Goal: Task Accomplishment & Management: Use online tool/utility

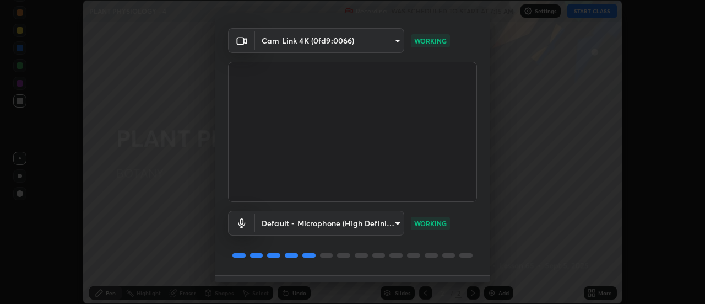
scroll to position [58, 0]
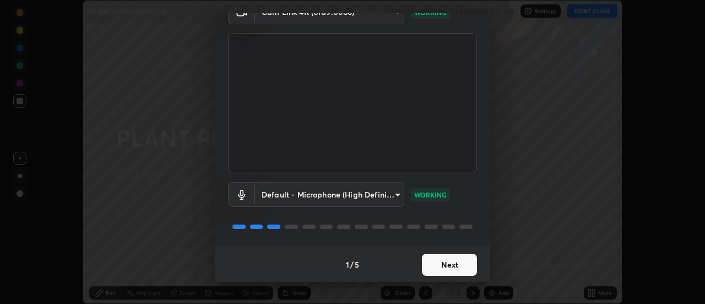
click at [450, 266] on button "Next" at bounding box center [449, 264] width 55 height 22
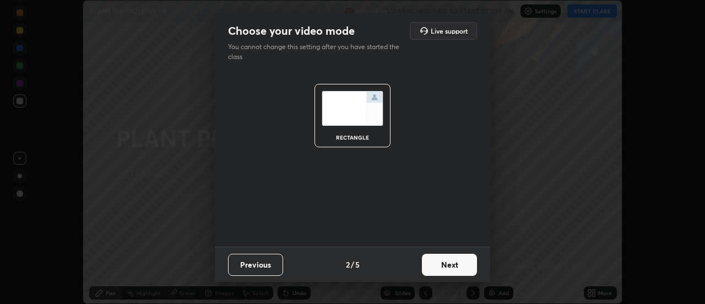
click at [451, 266] on button "Next" at bounding box center [449, 264] width 55 height 22
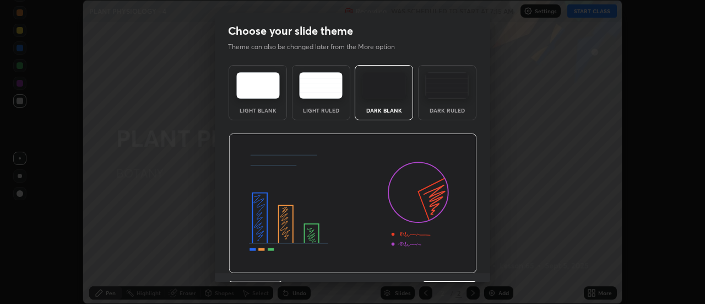
scroll to position [27, 0]
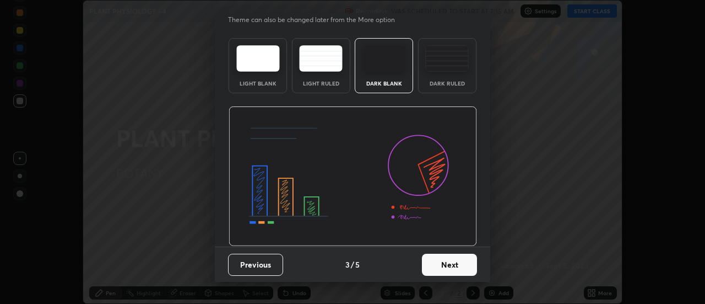
click at [447, 269] on button "Next" at bounding box center [449, 264] width 55 height 22
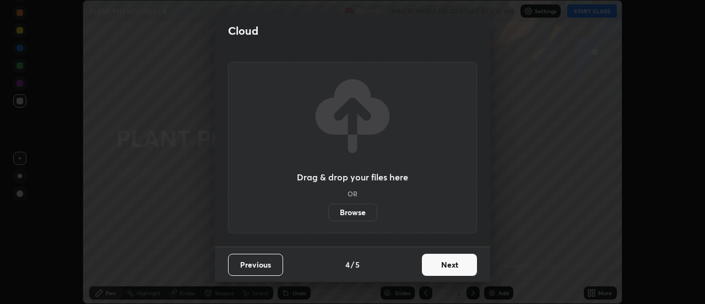
scroll to position [0, 0]
click at [454, 266] on button "Next" at bounding box center [449, 264] width 55 height 22
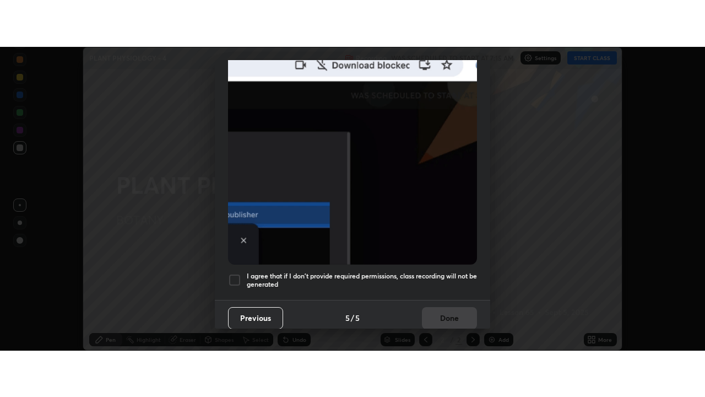
scroll to position [283, 0]
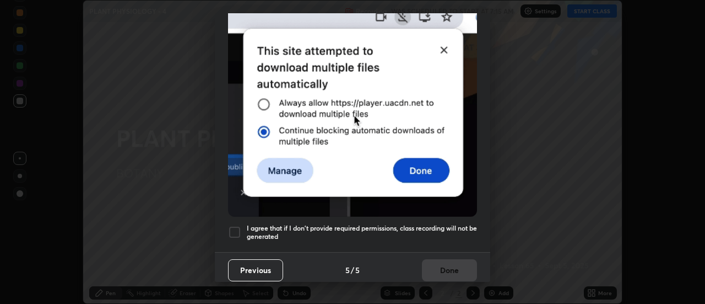
click at [237, 228] on div at bounding box center [234, 231] width 13 height 13
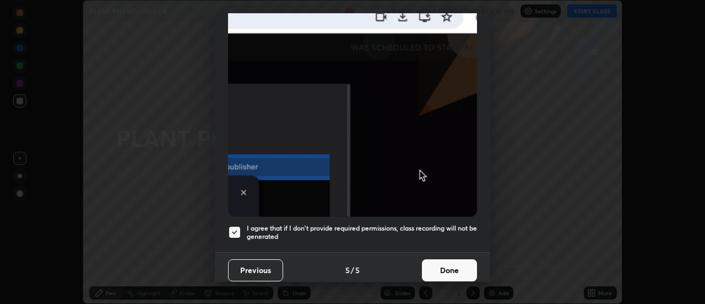
click at [449, 270] on button "Done" at bounding box center [449, 270] width 55 height 22
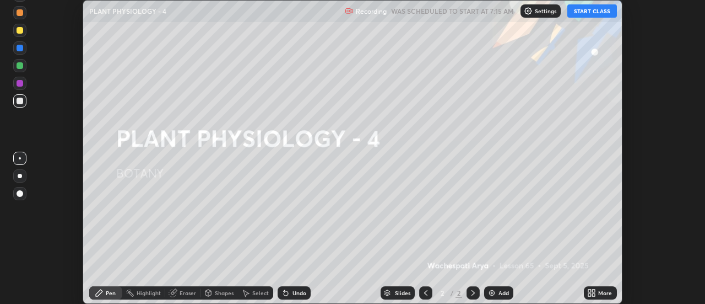
click at [596, 293] on icon at bounding box center [591, 292] width 9 height 9
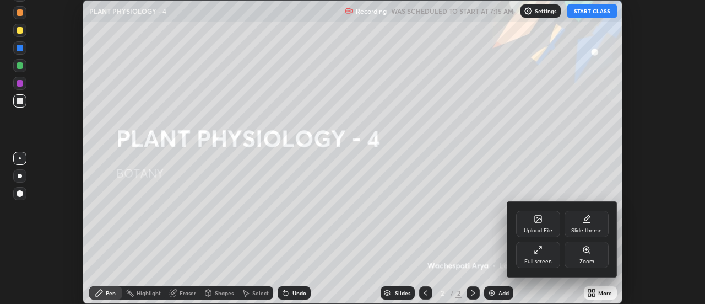
click at [547, 254] on div "Full screen" at bounding box center [538, 254] width 44 height 26
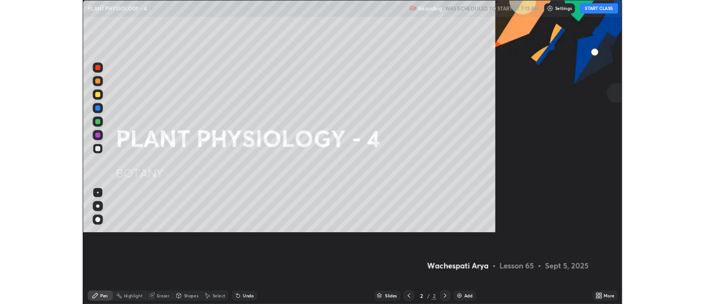
scroll to position [397, 705]
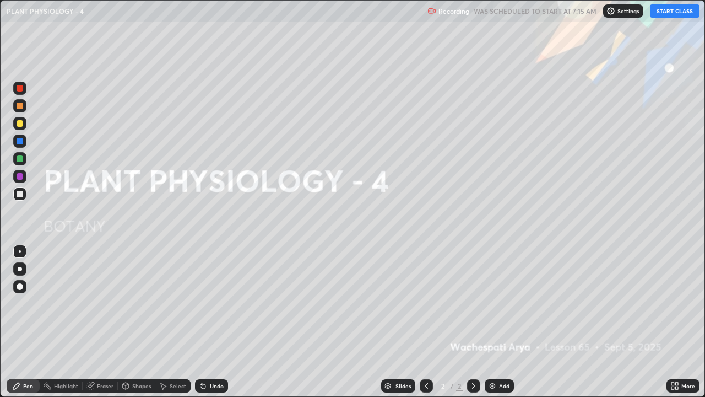
click at [666, 17] on button "START CLASS" at bounding box center [675, 10] width 50 height 13
click at [20, 269] on div at bounding box center [20, 269] width 4 height 4
click at [19, 107] on div at bounding box center [20, 105] width 7 height 7
click at [491, 303] on img at bounding box center [492, 385] width 9 height 9
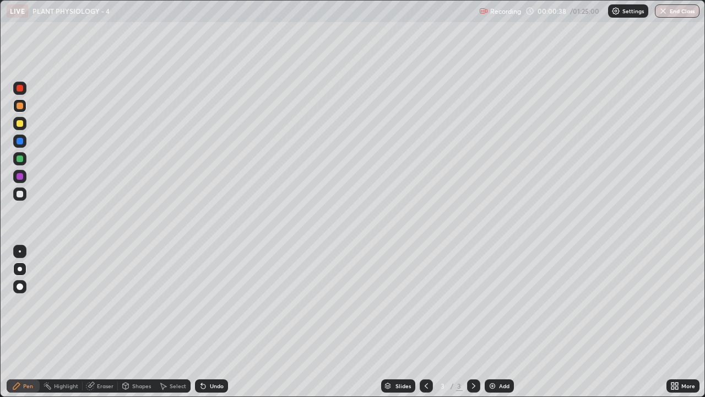
click at [17, 193] on div at bounding box center [20, 194] width 7 height 7
click at [18, 103] on div at bounding box center [20, 105] width 7 height 7
click at [23, 145] on div at bounding box center [19, 140] width 13 height 13
click at [14, 161] on div at bounding box center [19, 158] width 13 height 13
click at [18, 197] on div at bounding box center [20, 194] width 7 height 7
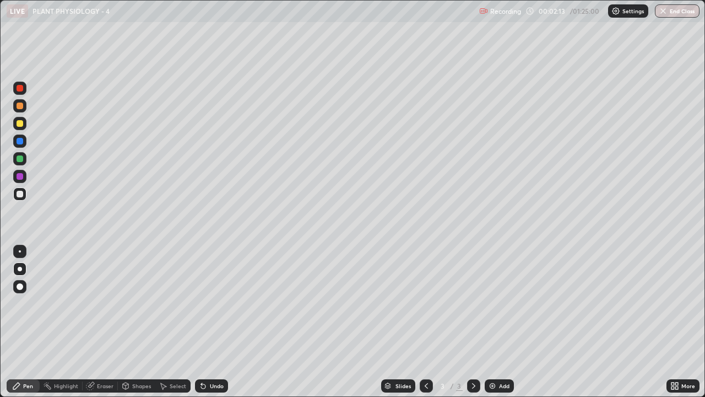
click at [224, 303] on div "Undo" at bounding box center [211, 385] width 33 height 13
click at [21, 157] on div at bounding box center [20, 158] width 7 height 7
click at [18, 128] on div at bounding box center [19, 123] width 13 height 13
click at [20, 160] on div at bounding box center [20, 158] width 7 height 7
click at [24, 125] on div at bounding box center [19, 123] width 13 height 13
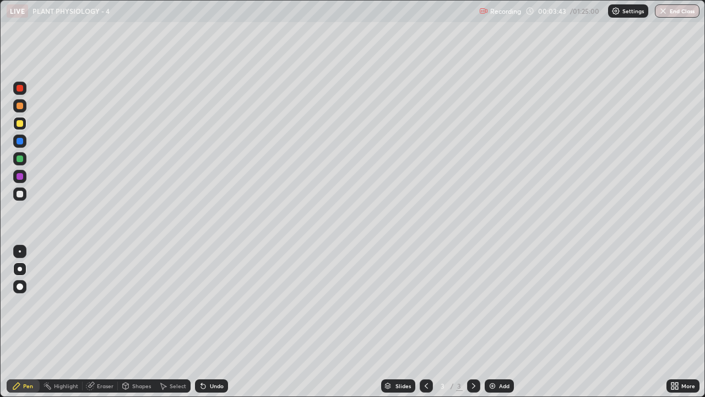
click at [20, 194] on div at bounding box center [20, 194] width 7 height 7
click at [19, 140] on div at bounding box center [20, 141] width 7 height 7
click at [19, 125] on div at bounding box center [20, 123] width 7 height 7
click at [20, 177] on div at bounding box center [20, 176] width 7 height 7
click at [20, 124] on div at bounding box center [20, 123] width 7 height 7
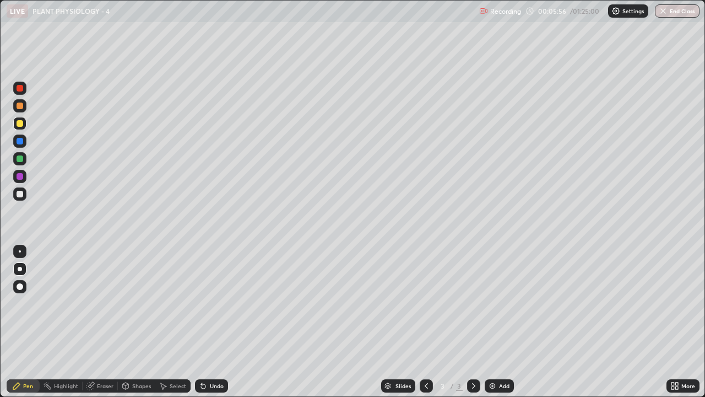
click at [18, 176] on div at bounding box center [20, 176] width 7 height 7
click at [18, 193] on div at bounding box center [20, 194] width 7 height 7
click at [220, 303] on div "Undo" at bounding box center [217, 386] width 14 height 6
click at [19, 123] on div at bounding box center [20, 123] width 7 height 7
click at [20, 106] on div at bounding box center [20, 105] width 7 height 7
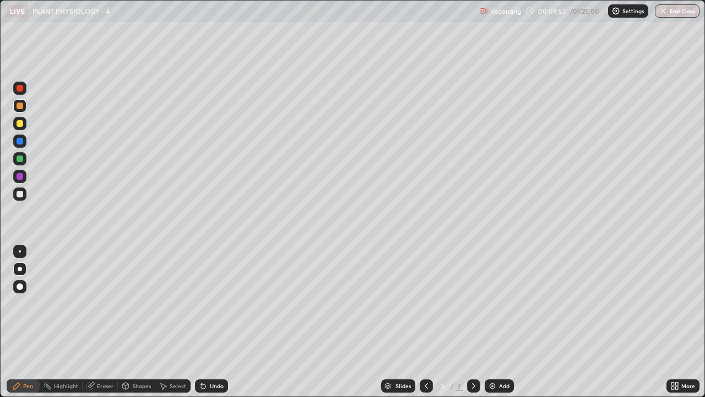
click at [207, 303] on div "Undo" at bounding box center [211, 385] width 33 height 13
click at [504, 303] on div "Add" at bounding box center [504, 386] width 10 height 6
click at [18, 196] on div at bounding box center [20, 194] width 7 height 7
click at [111, 303] on div "Eraser" at bounding box center [105, 386] width 17 height 6
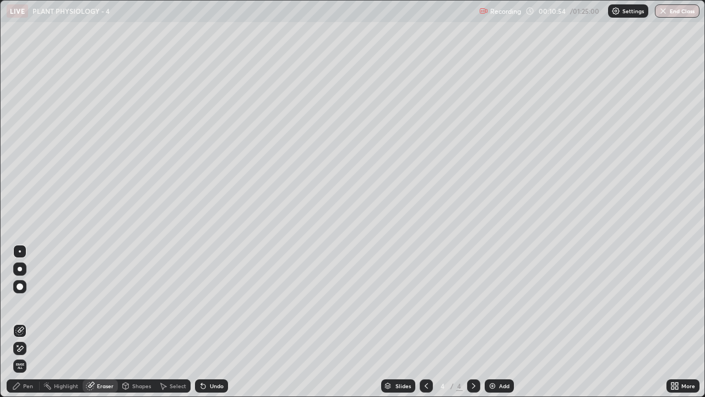
click at [29, 303] on div "Pen" at bounding box center [28, 386] width 10 height 6
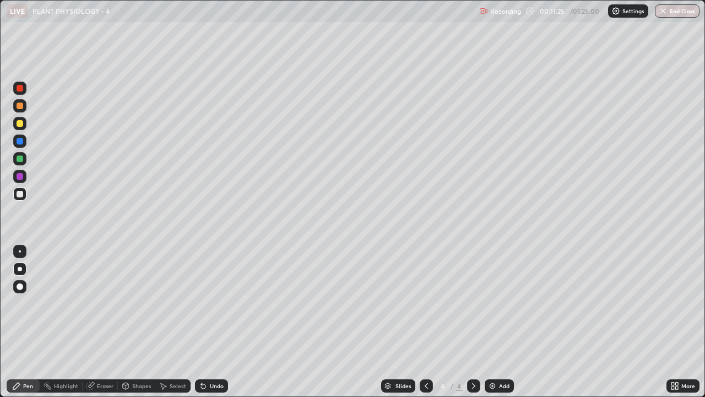
click at [20, 127] on div at bounding box center [19, 123] width 13 height 13
click at [17, 179] on div at bounding box center [20, 176] width 7 height 7
click at [20, 124] on div at bounding box center [20, 123] width 7 height 7
click at [23, 199] on div at bounding box center [19, 193] width 13 height 13
click at [19, 195] on div at bounding box center [20, 194] width 7 height 7
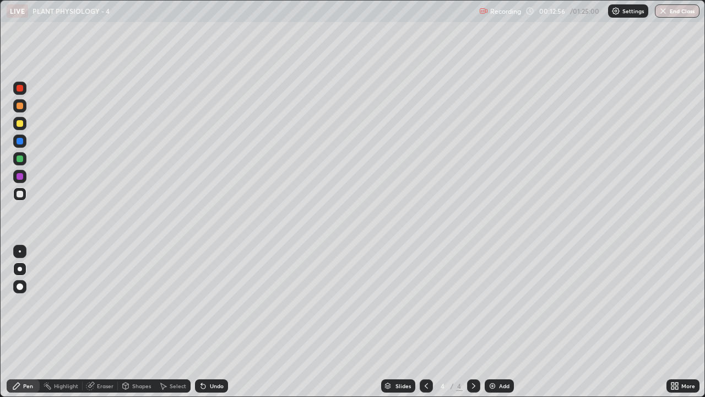
click at [17, 177] on div at bounding box center [20, 176] width 7 height 7
click at [21, 141] on div at bounding box center [20, 141] width 7 height 7
click at [107, 303] on div "Eraser" at bounding box center [105, 386] width 17 height 6
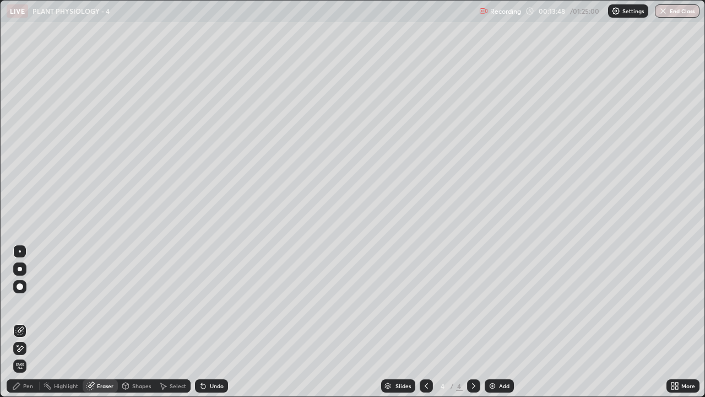
click at [29, 303] on div "Pen" at bounding box center [23, 385] width 33 height 13
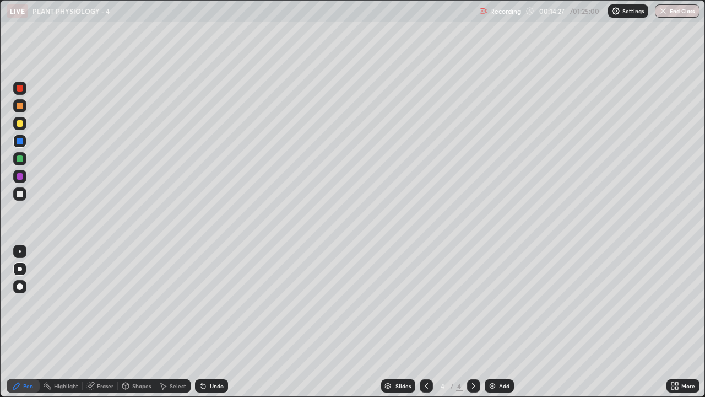
click at [18, 159] on div at bounding box center [20, 158] width 7 height 7
click at [18, 125] on div at bounding box center [20, 123] width 7 height 7
click at [214, 303] on div "Undo" at bounding box center [217, 386] width 14 height 6
click at [425, 303] on icon at bounding box center [426, 385] width 9 height 9
click at [473, 303] on icon at bounding box center [473, 385] width 9 height 9
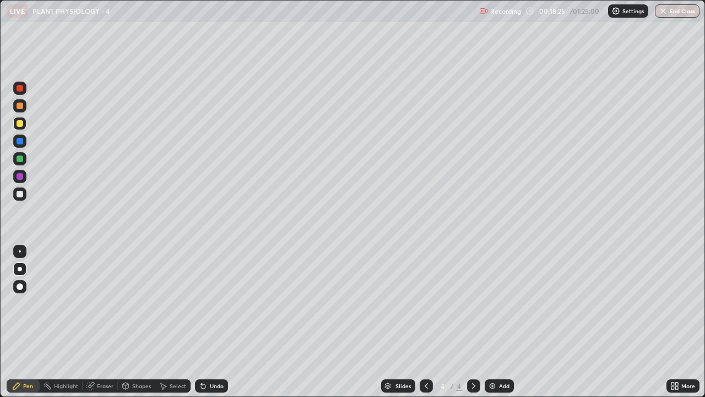
click at [425, 303] on icon at bounding box center [426, 385] width 9 height 9
click at [478, 303] on div at bounding box center [473, 386] width 13 height 22
click at [425, 303] on icon at bounding box center [426, 385] width 9 height 9
click at [473, 303] on icon at bounding box center [473, 385] width 9 height 9
click at [19, 141] on div at bounding box center [20, 141] width 7 height 7
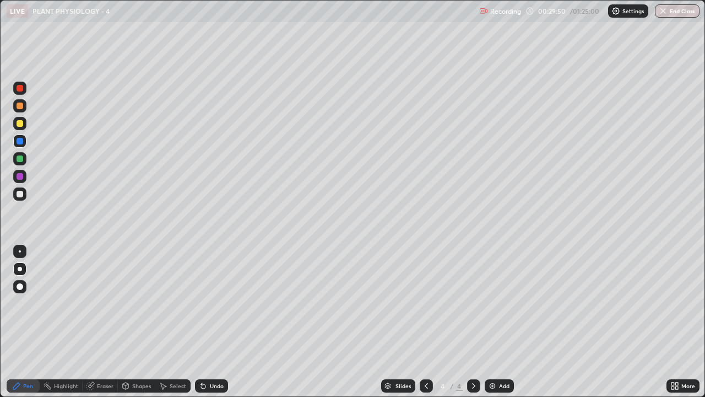
click at [494, 303] on img at bounding box center [492, 385] width 9 height 9
click at [21, 125] on div at bounding box center [20, 123] width 7 height 7
click at [19, 194] on div at bounding box center [20, 194] width 7 height 7
click at [22, 108] on div at bounding box center [20, 105] width 7 height 7
click at [212, 303] on div "Undo" at bounding box center [217, 386] width 14 height 6
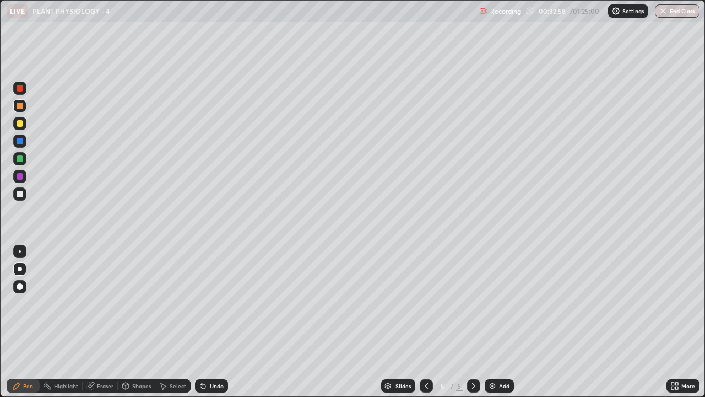
click at [21, 197] on div at bounding box center [20, 194] width 7 height 7
click at [210, 303] on div "Undo" at bounding box center [217, 386] width 14 height 6
click at [20, 194] on div at bounding box center [20, 194] width 7 height 7
click at [19, 141] on div at bounding box center [20, 141] width 7 height 7
click at [18, 160] on div at bounding box center [20, 158] width 7 height 7
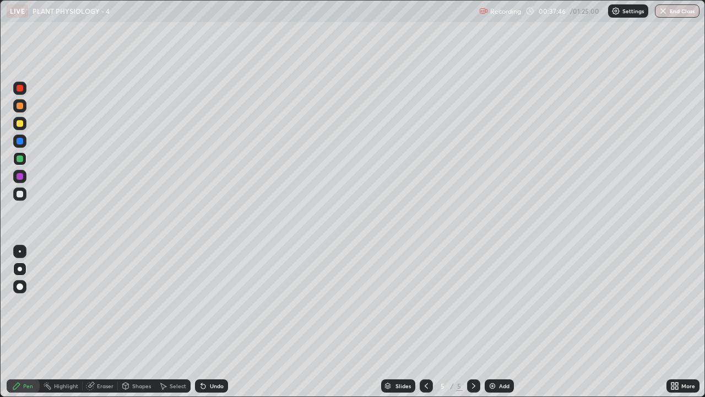
click at [20, 193] on div at bounding box center [20, 194] width 7 height 7
click at [214, 303] on div "Undo" at bounding box center [217, 386] width 14 height 6
click at [213, 303] on div "Undo" at bounding box center [217, 386] width 14 height 6
click at [496, 303] on div "Add" at bounding box center [499, 385] width 29 height 13
click at [20, 124] on div at bounding box center [20, 123] width 7 height 7
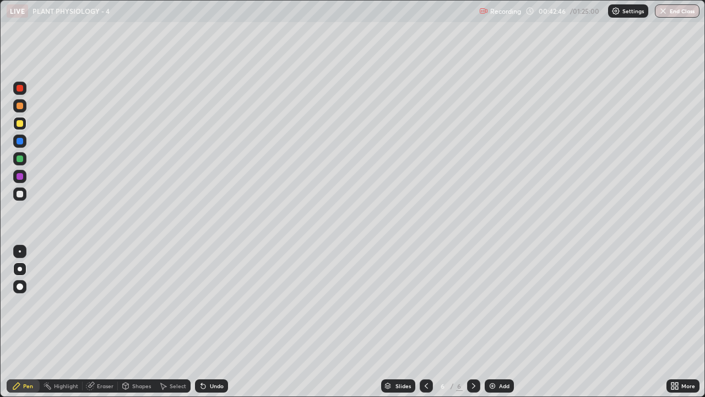
click at [15, 192] on div at bounding box center [19, 193] width 13 height 13
click at [22, 143] on div at bounding box center [20, 141] width 7 height 7
click at [18, 161] on div at bounding box center [20, 158] width 7 height 7
click at [97, 303] on div "Eraser" at bounding box center [105, 386] width 17 height 6
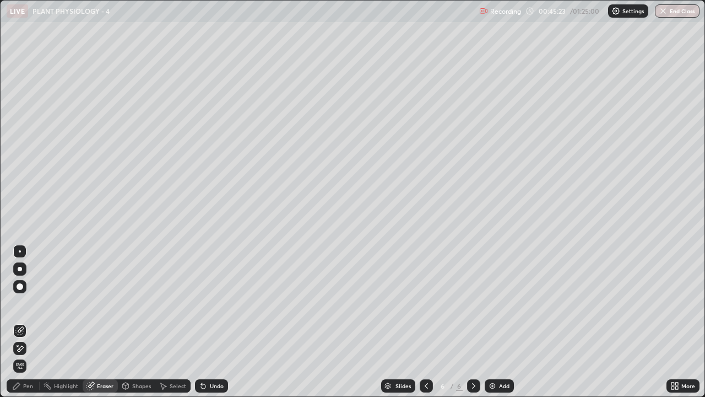
click at [23, 303] on div "Pen" at bounding box center [23, 385] width 33 height 13
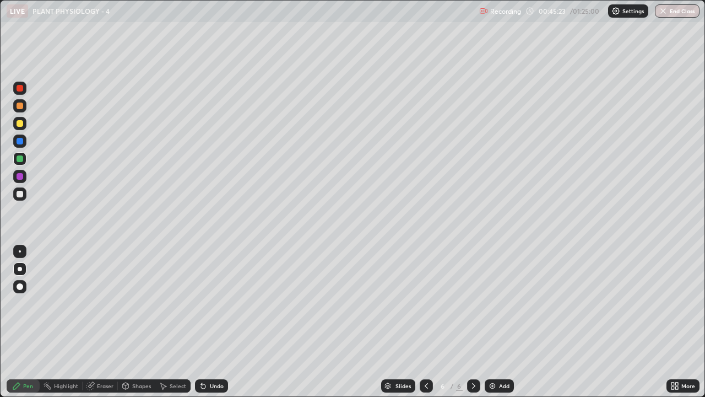
click at [20, 142] on div at bounding box center [20, 141] width 7 height 7
click at [20, 303] on icon at bounding box center [16, 385] width 7 height 7
click at [19, 105] on div at bounding box center [20, 105] width 7 height 7
click at [20, 194] on div at bounding box center [20, 194] width 7 height 7
click at [135, 303] on div "Shapes" at bounding box center [141, 386] width 19 height 6
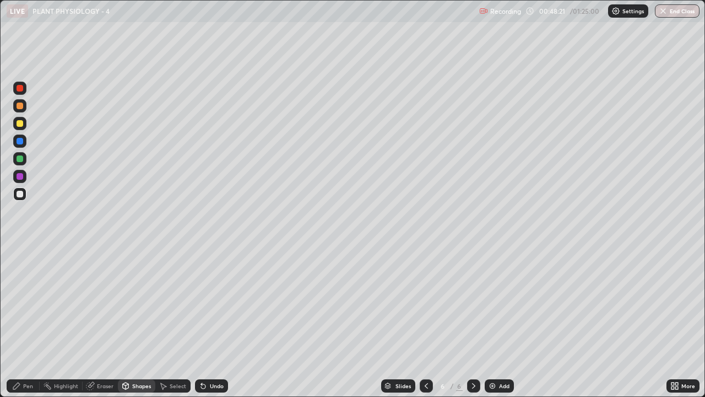
click at [201, 303] on icon at bounding box center [203, 385] width 9 height 9
click at [203, 303] on icon at bounding box center [203, 385] width 9 height 9
click at [201, 303] on icon at bounding box center [203, 386] width 4 height 4
click at [202, 303] on icon at bounding box center [203, 386] width 4 height 4
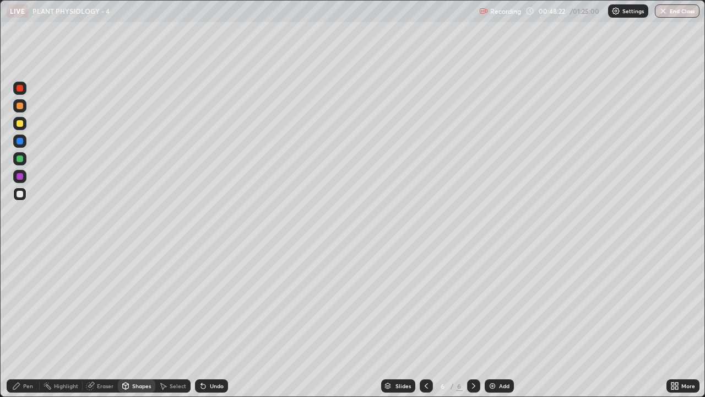
click at [202, 303] on icon at bounding box center [203, 386] width 4 height 4
click at [214, 303] on div "Undo" at bounding box center [217, 386] width 14 height 6
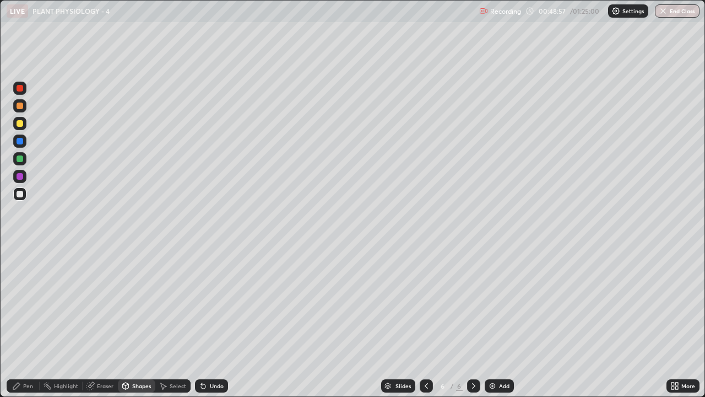
click at [24, 303] on div "Pen" at bounding box center [28, 386] width 10 height 6
click at [18, 181] on div at bounding box center [19, 176] width 13 height 13
click at [18, 267] on div at bounding box center [20, 269] width 4 height 4
click at [20, 193] on div at bounding box center [20, 194] width 7 height 7
click at [170, 303] on div "Select" at bounding box center [178, 386] width 17 height 6
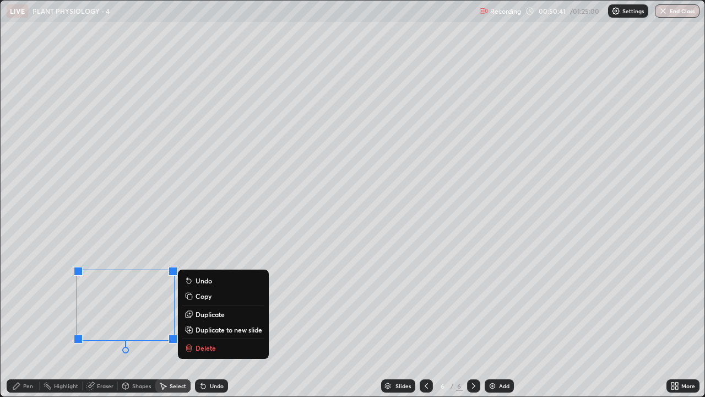
click at [203, 303] on p "Delete" at bounding box center [206, 347] width 20 height 9
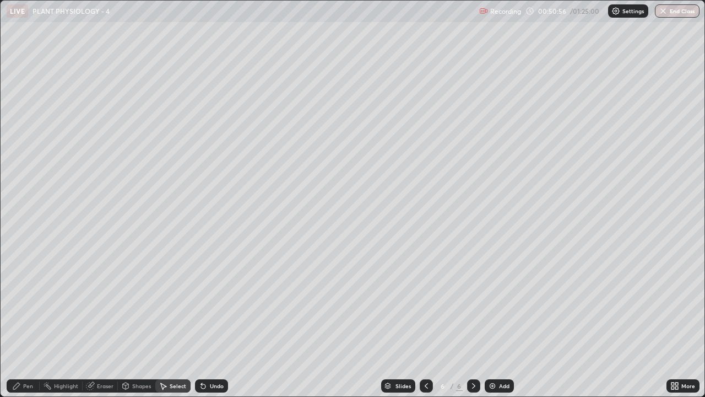
click at [496, 303] on div "Add" at bounding box center [499, 385] width 29 height 13
click at [31, 303] on div "Pen" at bounding box center [28, 386] width 10 height 6
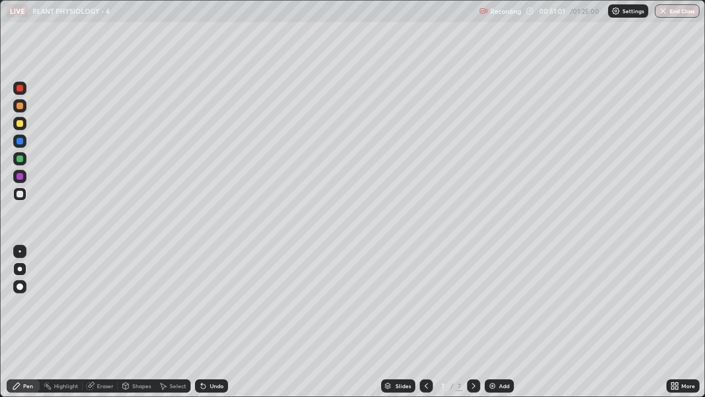
click at [422, 303] on icon at bounding box center [426, 385] width 9 height 9
click at [425, 303] on icon at bounding box center [426, 386] width 3 height 6
click at [473, 303] on icon at bounding box center [473, 385] width 9 height 9
click at [18, 105] on div at bounding box center [20, 105] width 7 height 7
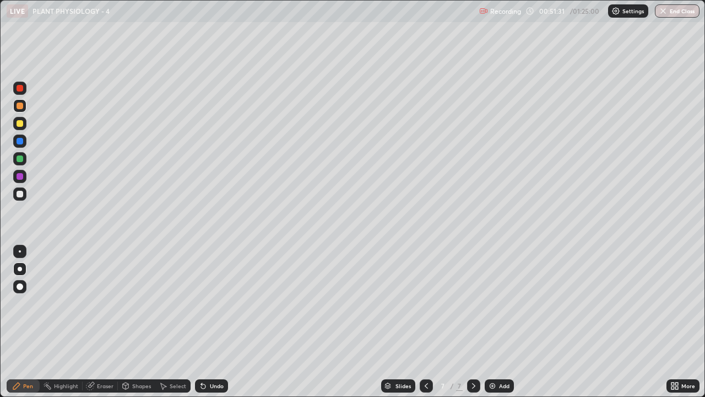
click at [212, 303] on div "Undo" at bounding box center [217, 386] width 14 height 6
click at [208, 303] on div "Undo" at bounding box center [211, 385] width 33 height 13
click at [21, 158] on div at bounding box center [20, 158] width 7 height 7
click at [21, 142] on div at bounding box center [20, 141] width 7 height 7
click at [219, 303] on div "Undo" at bounding box center [217, 386] width 14 height 6
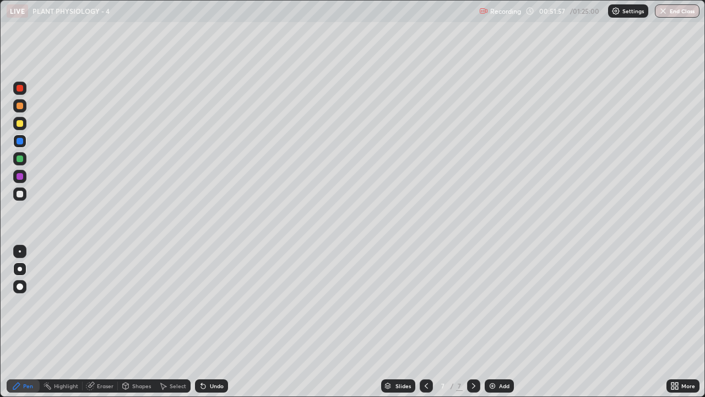
click at [22, 161] on div at bounding box center [20, 158] width 7 height 7
click at [20, 193] on div at bounding box center [20, 194] width 7 height 7
click at [24, 194] on div at bounding box center [19, 193] width 13 height 13
click at [219, 303] on div "Undo" at bounding box center [217, 386] width 14 height 6
click at [60, 303] on div "Highlight" at bounding box center [66, 386] width 24 height 6
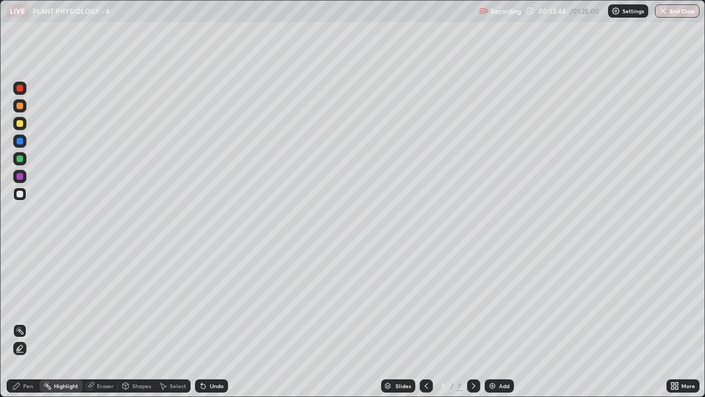
click at [18, 303] on icon at bounding box center [18, 350] width 2 height 2
click at [17, 176] on div at bounding box center [20, 176] width 7 height 7
click at [26, 303] on div "Pen" at bounding box center [28, 386] width 10 height 6
click at [23, 160] on div at bounding box center [20, 158] width 7 height 7
click at [20, 197] on div at bounding box center [20, 194] width 7 height 7
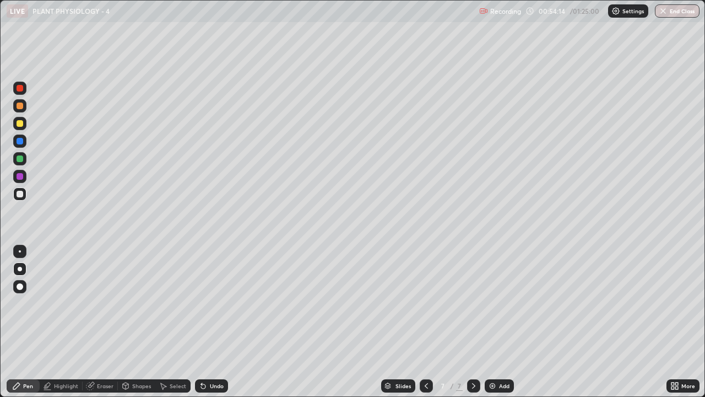
click at [20, 89] on div at bounding box center [20, 88] width 7 height 7
click at [18, 143] on div at bounding box center [20, 141] width 7 height 7
click at [21, 121] on div at bounding box center [20, 123] width 7 height 7
click at [21, 160] on div at bounding box center [20, 158] width 7 height 7
click at [21, 93] on div at bounding box center [19, 88] width 13 height 13
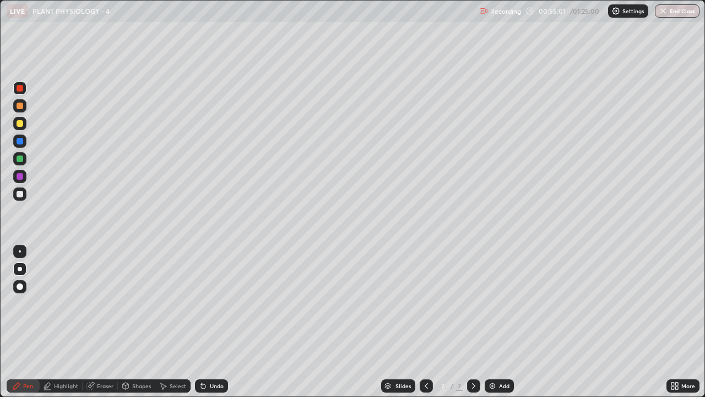
click at [21, 145] on div at bounding box center [19, 140] width 13 height 13
click at [21, 181] on div at bounding box center [19, 176] width 13 height 13
click at [425, 303] on div at bounding box center [426, 385] width 13 height 13
click at [467, 303] on div at bounding box center [473, 385] width 13 height 13
click at [21, 161] on div at bounding box center [20, 158] width 7 height 7
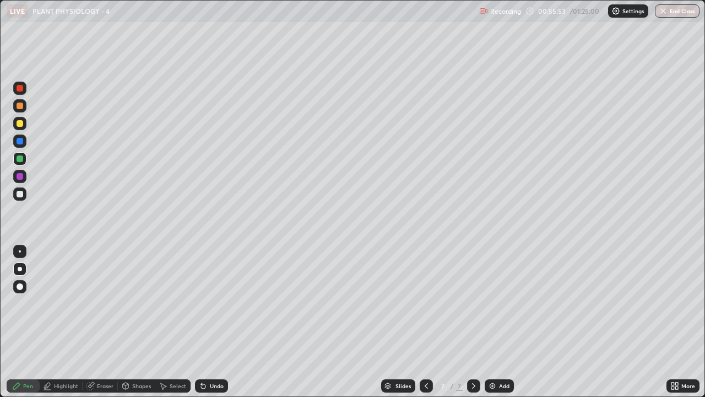
click at [19, 123] on div at bounding box center [20, 123] width 7 height 7
click at [219, 303] on div "Undo" at bounding box center [217, 386] width 14 height 6
click at [425, 303] on icon at bounding box center [426, 385] width 9 height 9
click at [467, 303] on div at bounding box center [473, 385] width 13 height 13
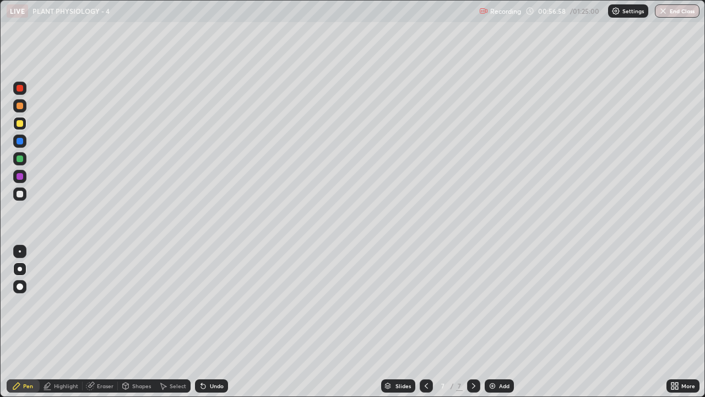
click at [19, 193] on div at bounding box center [20, 194] width 7 height 7
click at [18, 140] on div at bounding box center [20, 141] width 7 height 7
click at [182, 303] on div "Select" at bounding box center [178, 386] width 17 height 6
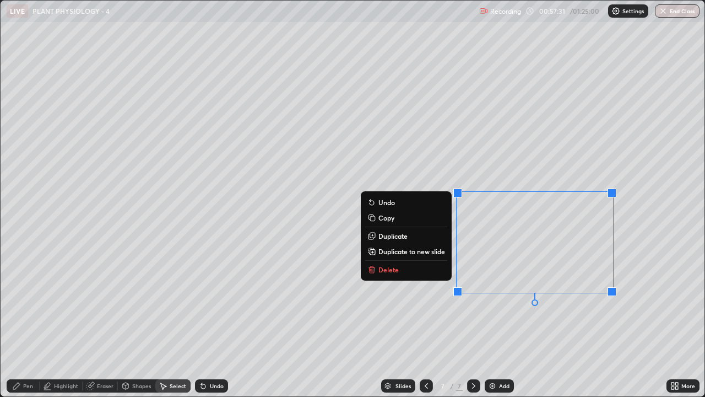
click at [410, 265] on button "Delete" at bounding box center [406, 269] width 82 height 13
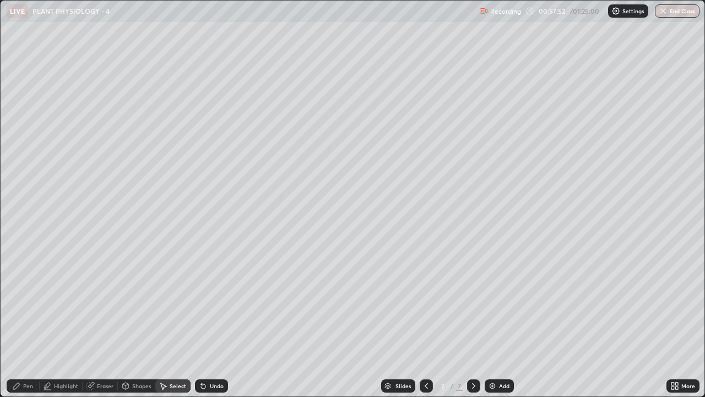
click at [22, 303] on div "Pen" at bounding box center [23, 385] width 33 height 13
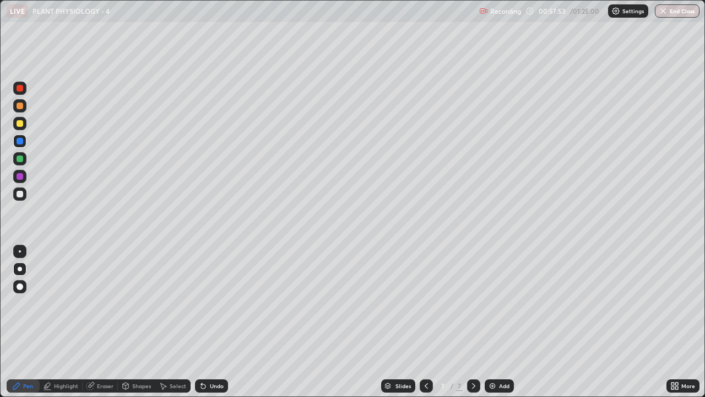
click at [20, 124] on div at bounding box center [20, 123] width 7 height 7
click at [213, 303] on div "Undo" at bounding box center [217, 386] width 14 height 6
click at [20, 177] on div at bounding box center [20, 176] width 7 height 7
click at [25, 128] on div at bounding box center [19, 123] width 13 height 13
click at [215, 303] on div "Undo" at bounding box center [217, 386] width 14 height 6
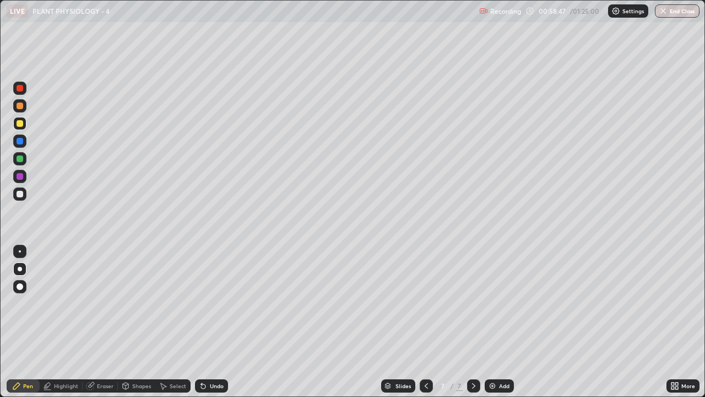
click at [20, 144] on div at bounding box center [20, 141] width 7 height 7
click at [21, 91] on div at bounding box center [20, 88] width 7 height 7
click at [21, 140] on div at bounding box center [20, 141] width 7 height 7
click at [23, 89] on div at bounding box center [20, 88] width 7 height 7
click at [106, 303] on div "Eraser" at bounding box center [105, 386] width 17 height 6
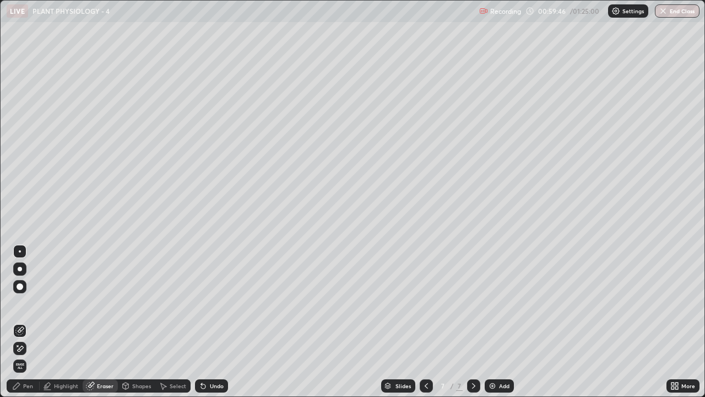
click at [175, 303] on div "Select" at bounding box center [178, 386] width 17 height 6
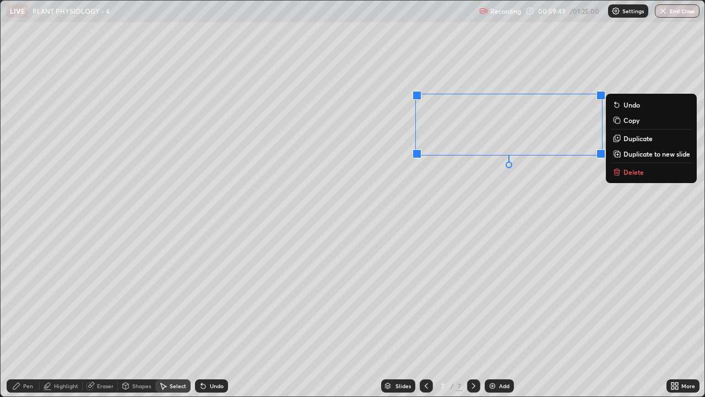
click at [629, 178] on button "Delete" at bounding box center [651, 171] width 82 height 13
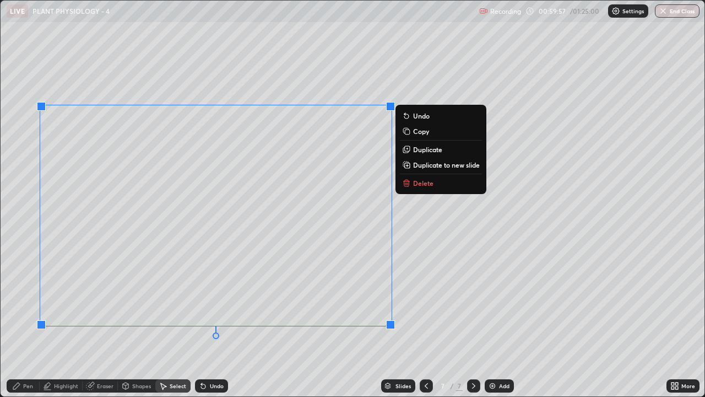
click at [27, 303] on div "Pen" at bounding box center [28, 386] width 10 height 6
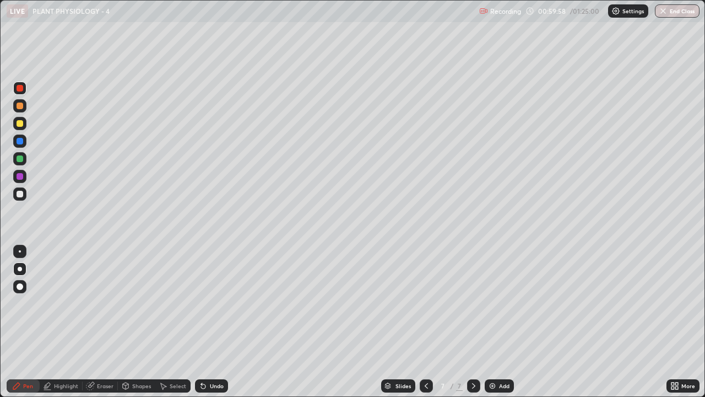
click at [23, 143] on div at bounding box center [20, 141] width 7 height 7
click at [20, 193] on div at bounding box center [20, 194] width 7 height 7
click at [20, 123] on div at bounding box center [20, 123] width 7 height 7
click at [105, 303] on div "Eraser" at bounding box center [105, 386] width 17 height 6
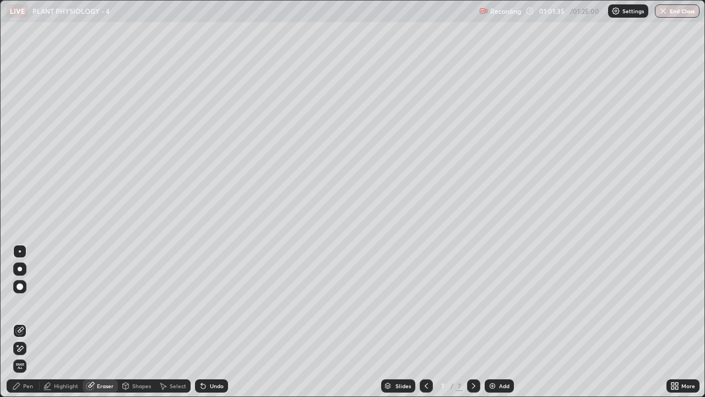
click at [33, 303] on div "Pen" at bounding box center [23, 385] width 33 height 13
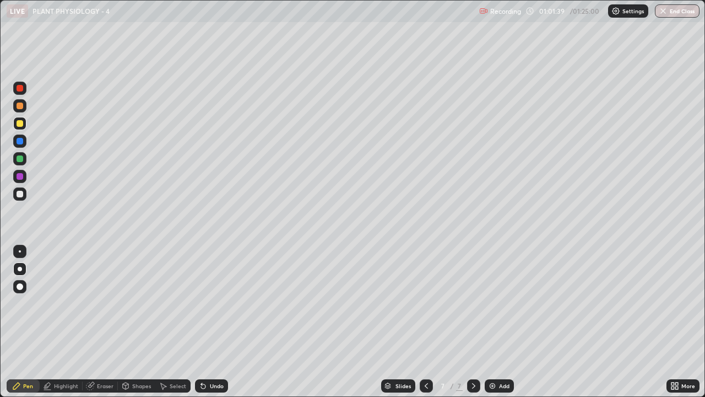
click at [24, 179] on div at bounding box center [19, 176] width 13 height 13
click at [19, 194] on div at bounding box center [20, 194] width 7 height 7
click at [17, 105] on div at bounding box center [20, 105] width 7 height 7
click at [505, 303] on div "Add" at bounding box center [504, 386] width 10 height 6
click at [21, 197] on div at bounding box center [19, 193] width 13 height 13
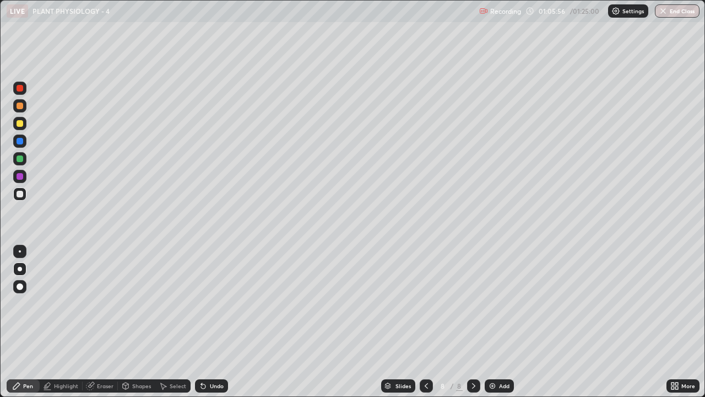
click at [176, 303] on div "Select" at bounding box center [178, 386] width 17 height 6
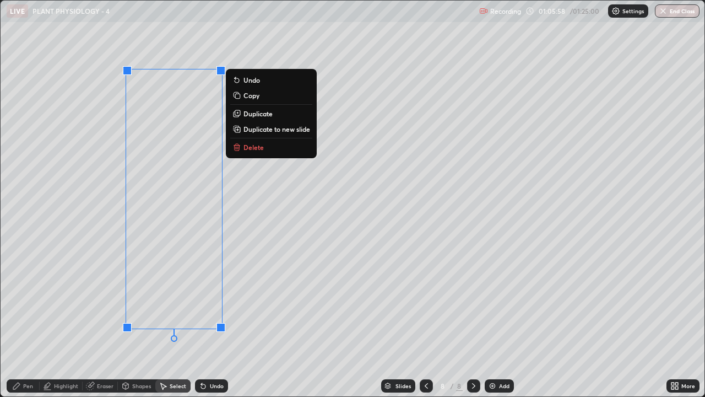
click at [260, 146] on p "Delete" at bounding box center [254, 147] width 20 height 9
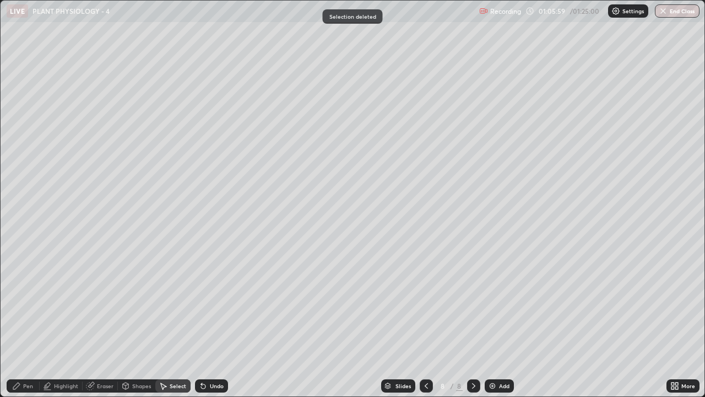
click at [425, 303] on icon at bounding box center [426, 386] width 3 height 6
click at [29, 303] on div "Pen" at bounding box center [28, 386] width 10 height 6
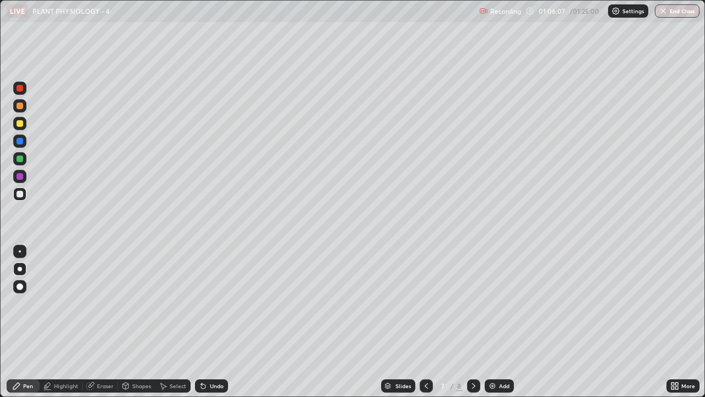
click at [21, 103] on div at bounding box center [20, 105] width 7 height 7
click at [20, 159] on div at bounding box center [20, 158] width 7 height 7
click at [21, 89] on div at bounding box center [20, 88] width 7 height 7
click at [105, 303] on div "Eraser" at bounding box center [105, 386] width 17 height 6
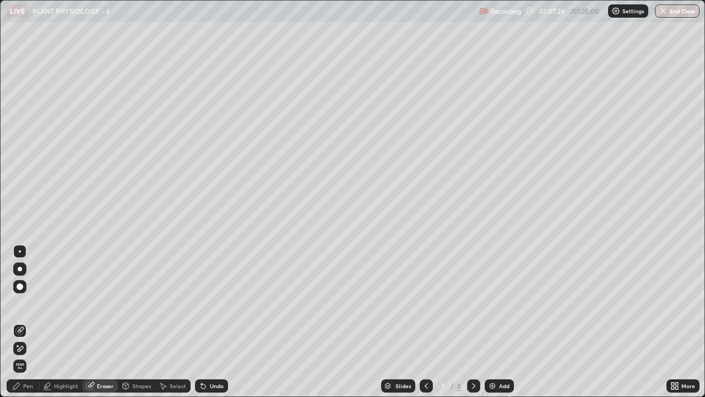
click at [34, 303] on div "Pen" at bounding box center [23, 385] width 33 height 13
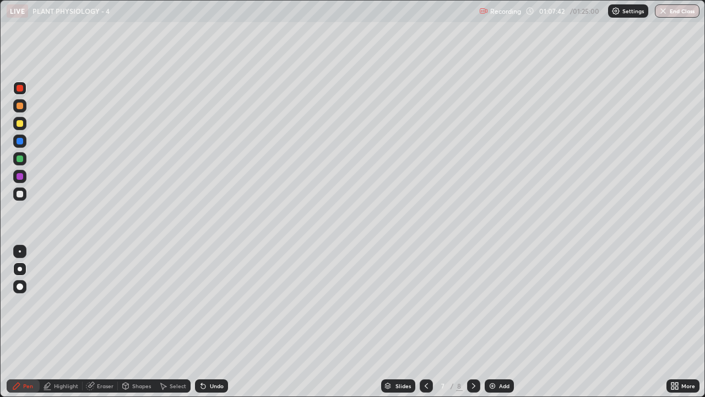
click at [425, 303] on icon at bounding box center [426, 385] width 9 height 9
click at [424, 303] on icon at bounding box center [426, 385] width 9 height 9
click at [469, 303] on div at bounding box center [473, 385] width 13 height 13
click at [425, 303] on icon at bounding box center [426, 385] width 9 height 9
click at [472, 303] on icon at bounding box center [473, 385] width 9 height 9
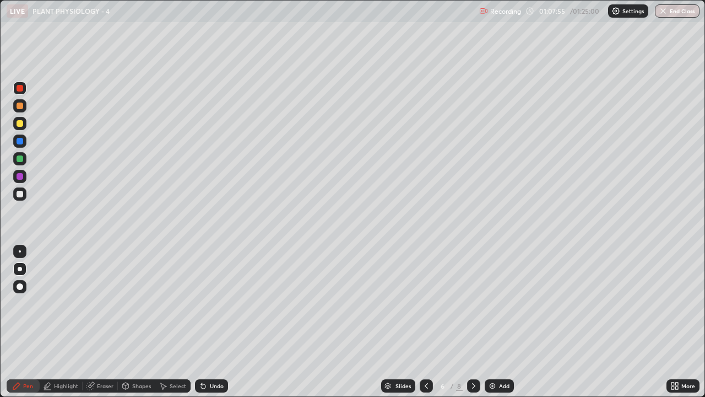
click at [473, 303] on icon at bounding box center [473, 385] width 9 height 9
click at [677, 303] on icon at bounding box center [677, 383] width 3 height 3
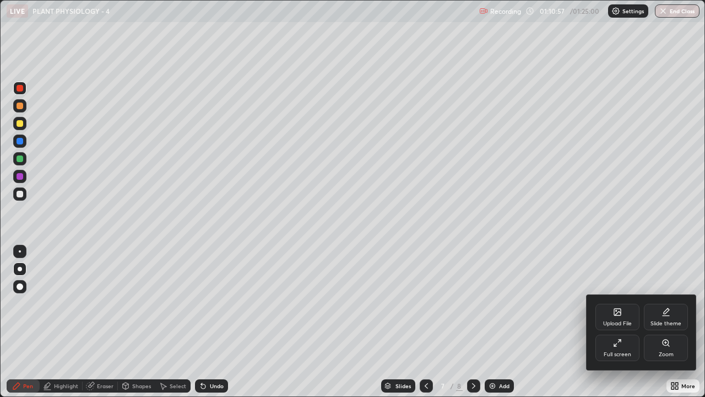
click at [609, 303] on div "Full screen" at bounding box center [618, 347] width 44 height 26
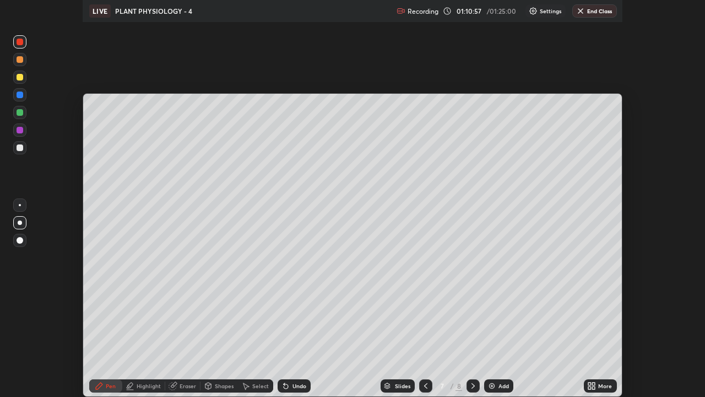
scroll to position [54795, 54393]
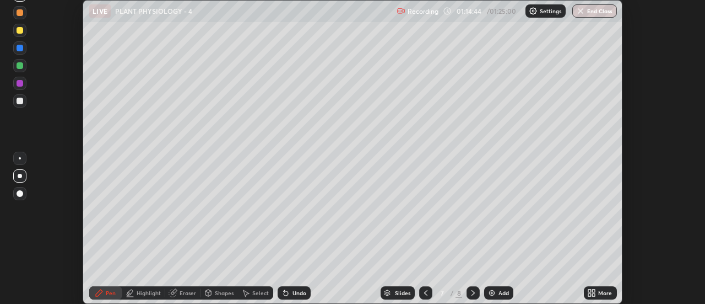
click at [594, 290] on icon at bounding box center [594, 290] width 3 height 3
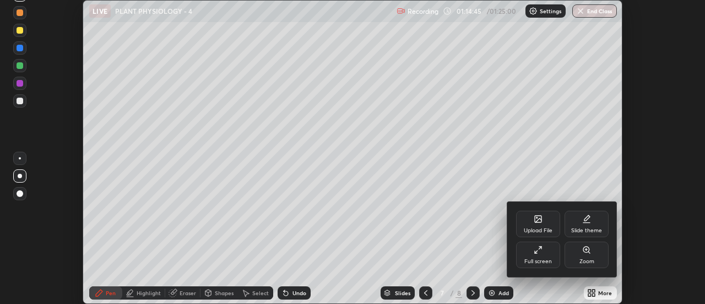
click at [544, 260] on div "Full screen" at bounding box center [539, 261] width 28 height 6
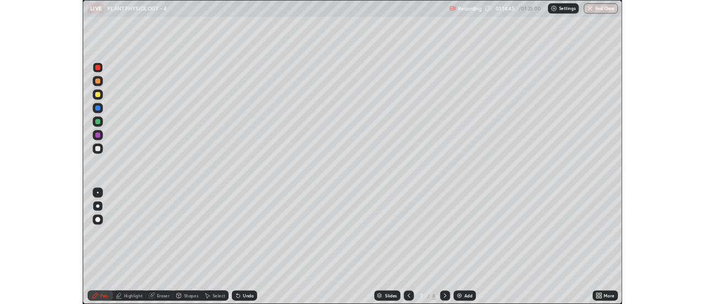
scroll to position [397, 705]
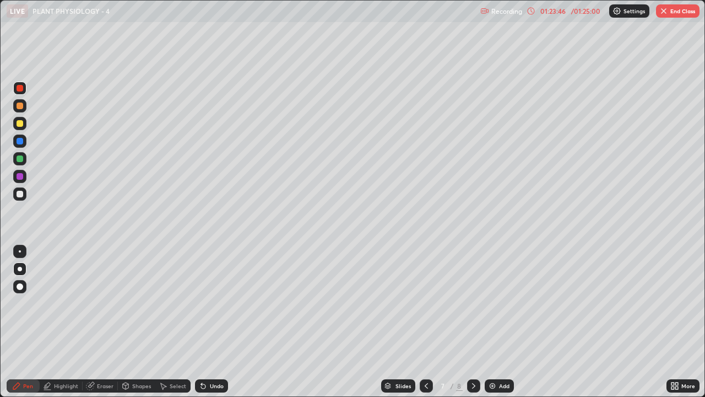
click at [676, 12] on button "End Class" at bounding box center [678, 10] width 44 height 13
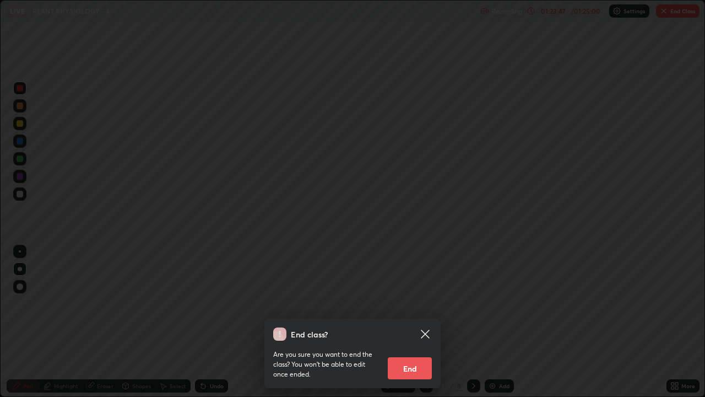
click at [413, 303] on button "End" at bounding box center [410, 368] width 44 height 22
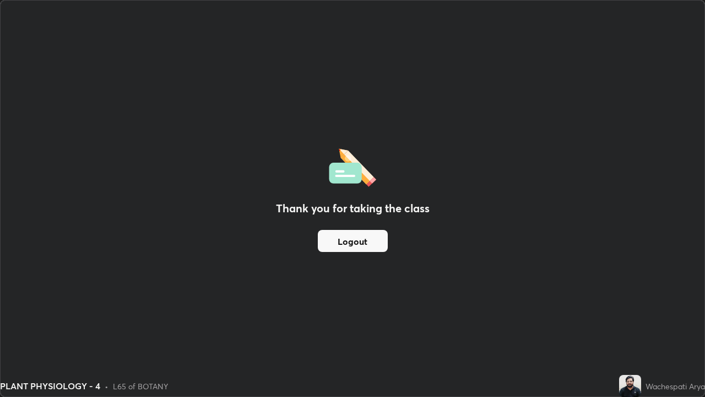
click at [365, 237] on button "Logout" at bounding box center [353, 241] width 70 height 22
click at [370, 235] on button "Logout" at bounding box center [353, 241] width 70 height 22
click at [356, 244] on button "Logout" at bounding box center [353, 241] width 70 height 22
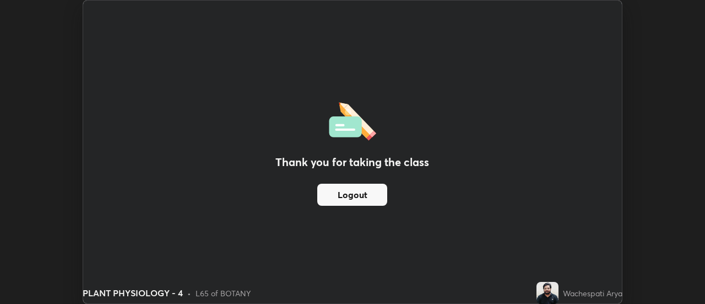
scroll to position [54795, 54393]
